Goal: Use online tool/utility: Utilize a website feature to perform a specific function

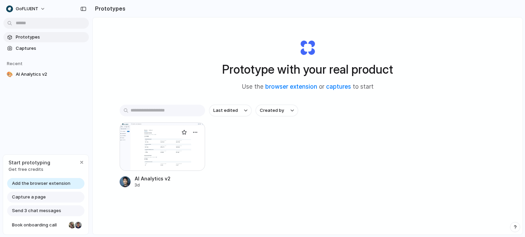
click at [174, 152] on div at bounding box center [162, 147] width 85 height 49
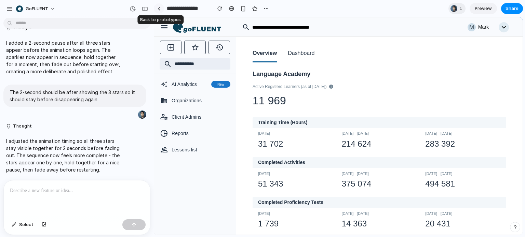
click at [157, 9] on link at bounding box center [159, 8] width 10 height 10
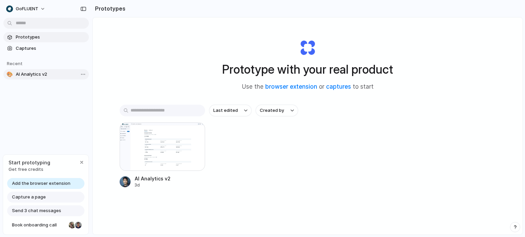
click at [40, 75] on span "AI Analytics v2" at bounding box center [51, 74] width 70 height 7
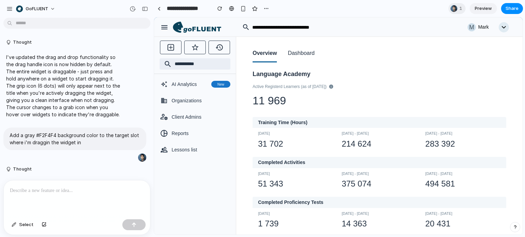
scroll to position [1498, 0]
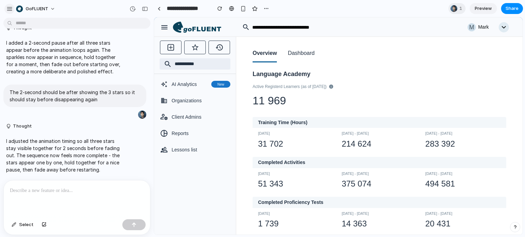
click at [8, 10] on div "button" at bounding box center [9, 9] width 6 height 6
click at [301, 52] on button "Dashboard" at bounding box center [301, 53] width 27 height 17
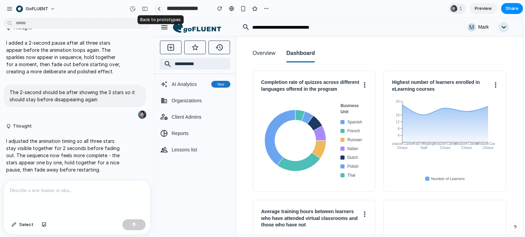
click at [159, 10] on div at bounding box center [158, 9] width 3 height 4
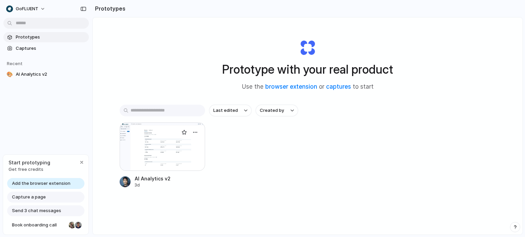
click at [162, 146] on div at bounding box center [162, 147] width 85 height 49
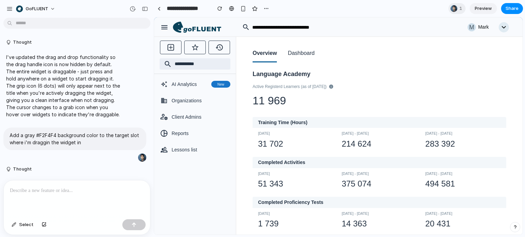
scroll to position [1498, 0]
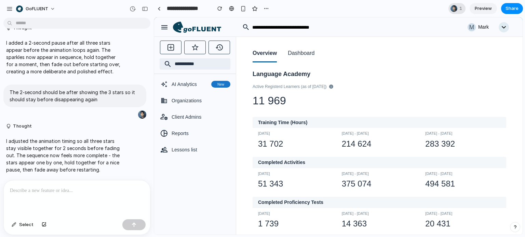
click at [454, 5] on div at bounding box center [453, 8] width 8 height 8
click at [373, 101] on div "Seen by [PERSON_NAME]" at bounding box center [262, 118] width 525 height 237
click at [144, 9] on div "button" at bounding box center [145, 8] width 6 height 5
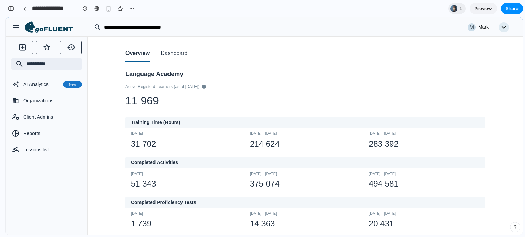
click at [175, 54] on button "Dashboard" at bounding box center [174, 53] width 27 height 17
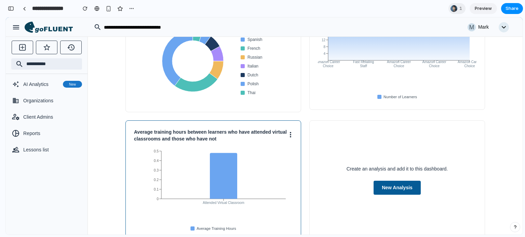
scroll to position [68, 0]
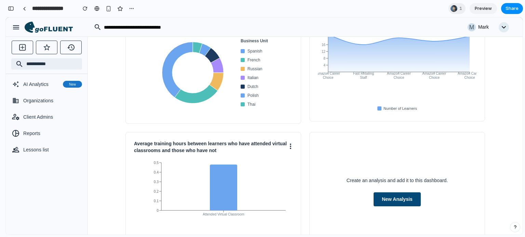
click at [399, 202] on button "New Analysis" at bounding box center [396, 200] width 47 height 14
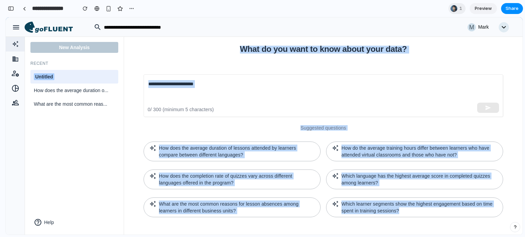
drag, startPoint x: 134, startPoint y: 40, endPoint x: 440, endPoint y: 234, distance: 362.1
click at [440, 234] on div "What do you want to know about your data? ​ 0 / 300 (minimum 5 characters) Sugg…" at bounding box center [323, 136] width 398 height 198
click at [213, 47] on h1 "What do you want to know about your data?" at bounding box center [322, 49] width 359 height 7
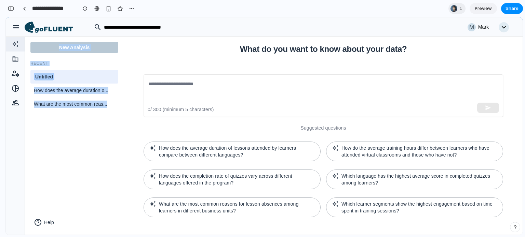
drag, startPoint x: 28, startPoint y: 46, endPoint x: 115, endPoint y: 141, distance: 128.9
click at [115, 141] on div "New Analysis Recent Untitled How does the average duration o... What are the mo…" at bounding box center [74, 136] width 99 height 198
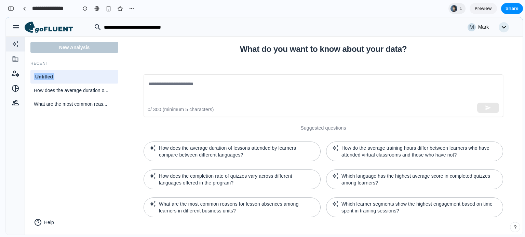
click at [99, 169] on div "New Analysis Recent Untitled How does the average duration o... What are the mo…" at bounding box center [74, 136] width 99 height 198
click at [56, 79] on div "Untitled" at bounding box center [74, 76] width 81 height 7
click at [56, 78] on input "********" at bounding box center [74, 77] width 81 height 9
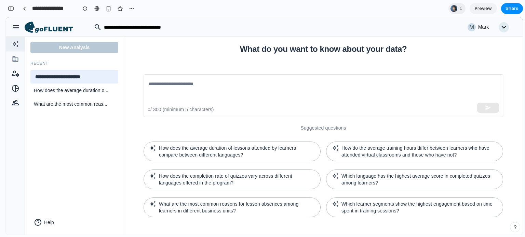
type input "**********"
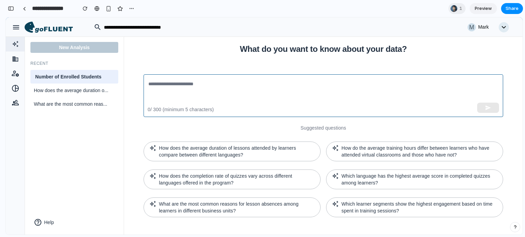
click at [203, 87] on textarea at bounding box center [323, 95] width 350 height 31
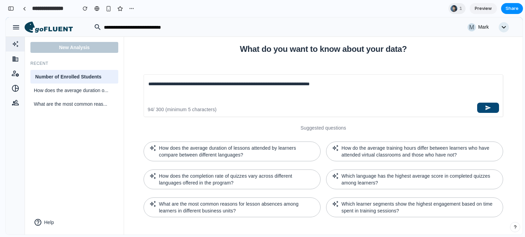
type textarea "**********"
click at [488, 109] on icon "button" at bounding box center [488, 108] width 6 height 6
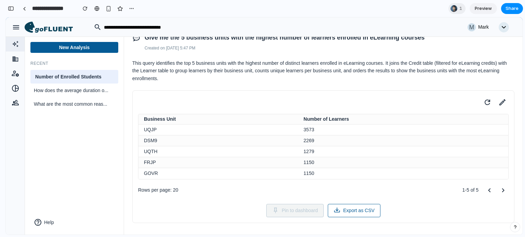
scroll to position [0, 0]
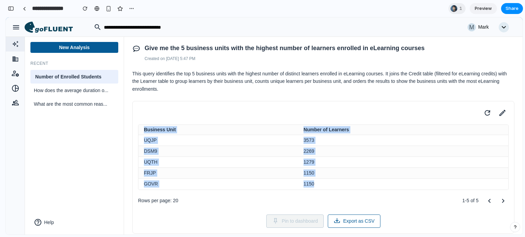
drag, startPoint x: 141, startPoint y: 127, endPoint x: 321, endPoint y: 188, distance: 189.5
click at [321, 188] on table "Business Unit Number of Learners UQJP 3573 DSM9 2269 UQTH 1279 FRJP 1150 GOVR 1…" at bounding box center [323, 157] width 370 height 65
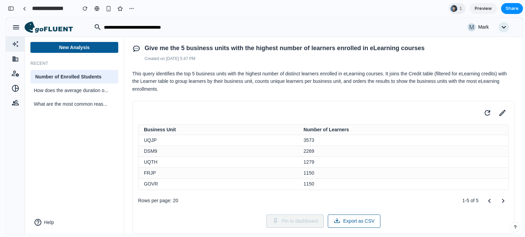
click at [323, 201] on div "Rows per page: 20 1-5 of 5" at bounding box center [323, 201] width 370 height 11
click at [498, 114] on icon at bounding box center [502, 113] width 10 height 10
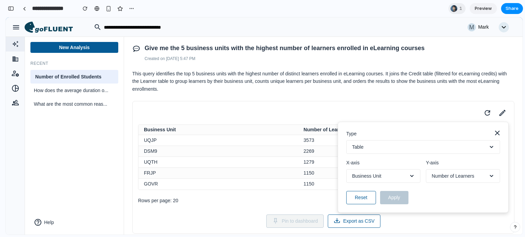
click at [417, 145] on button "Table" at bounding box center [423, 147] width 154 height 14
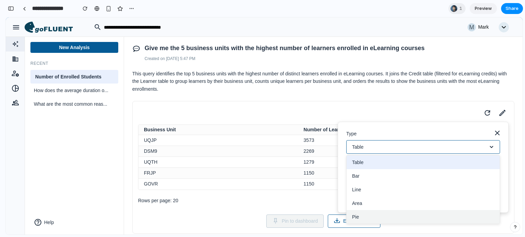
click at [405, 213] on button "Pie" at bounding box center [422, 217] width 153 height 14
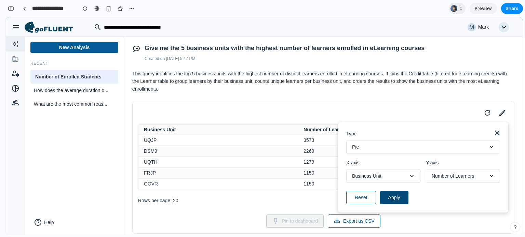
click at [394, 199] on button "Apply" at bounding box center [394, 197] width 28 height 13
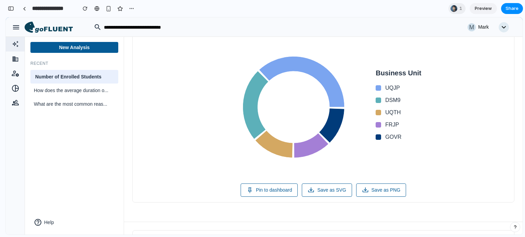
scroll to position [102, 0]
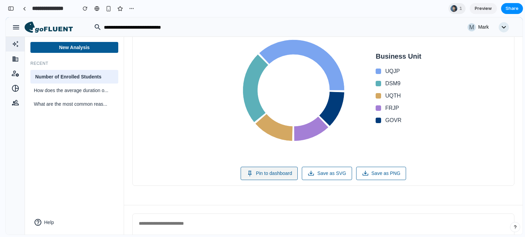
click at [264, 176] on button "Pin to dashboard" at bounding box center [268, 173] width 57 height 13
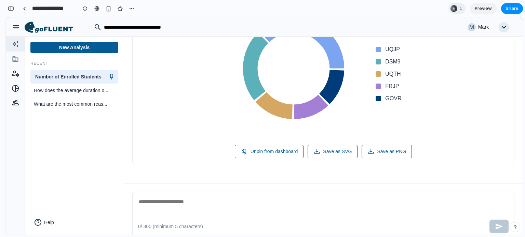
scroll to position [136, 0]
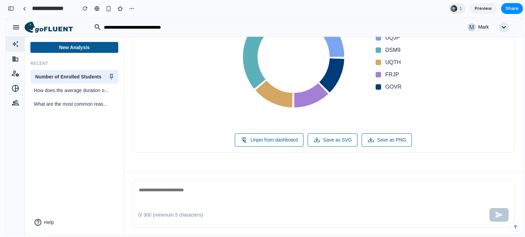
click at [196, 187] on textarea at bounding box center [323, 194] width 370 height 17
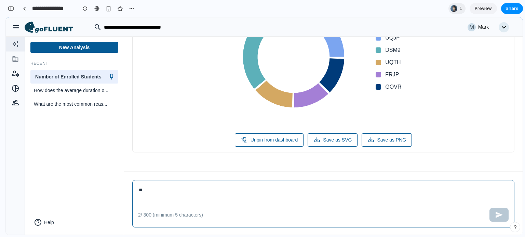
type textarea "*"
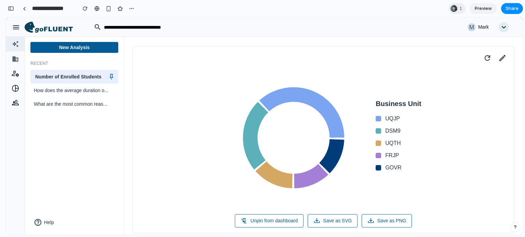
scroll to position [0, 0]
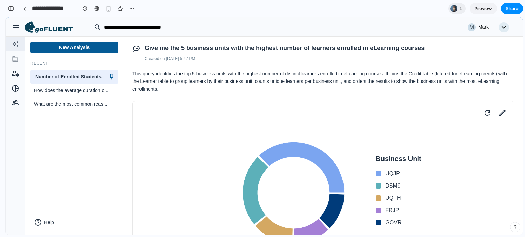
click at [57, 28] on icon at bounding box center [54, 30] width 38 height 6
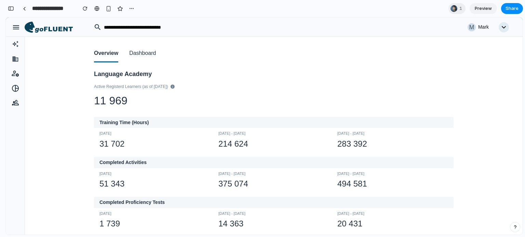
click at [139, 56] on button "Dashboard" at bounding box center [142, 53] width 27 height 17
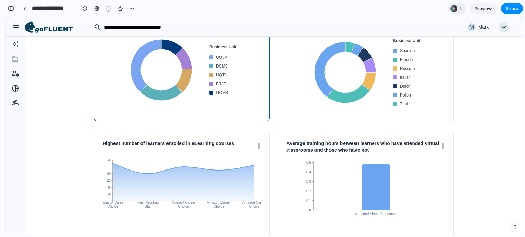
scroll to position [34, 0]
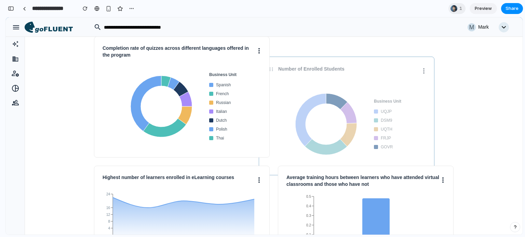
drag, startPoint x: 200, startPoint y: 59, endPoint x: 365, endPoint y: 79, distance: 166.2
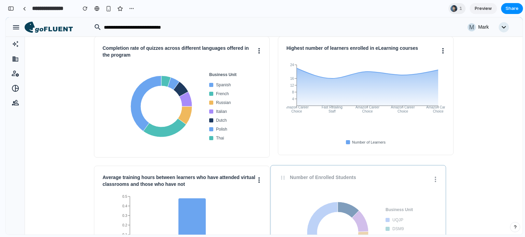
drag, startPoint x: 378, startPoint y: 55, endPoint x: 371, endPoint y: 184, distance: 129.0
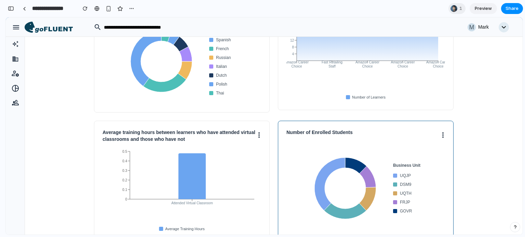
scroll to position [68, 0]
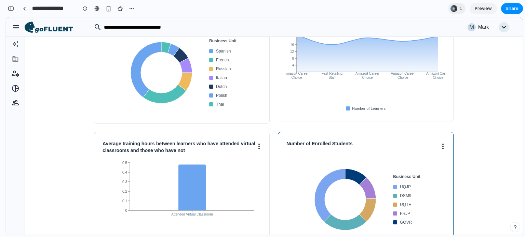
click at [441, 148] on button at bounding box center [443, 146] width 4 height 11
click at [418, 164] on button "Unpin" at bounding box center [417, 161] width 54 height 16
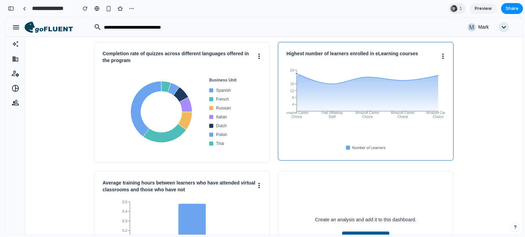
scroll to position [68, 0]
